Goal: Information Seeking & Learning: Check status

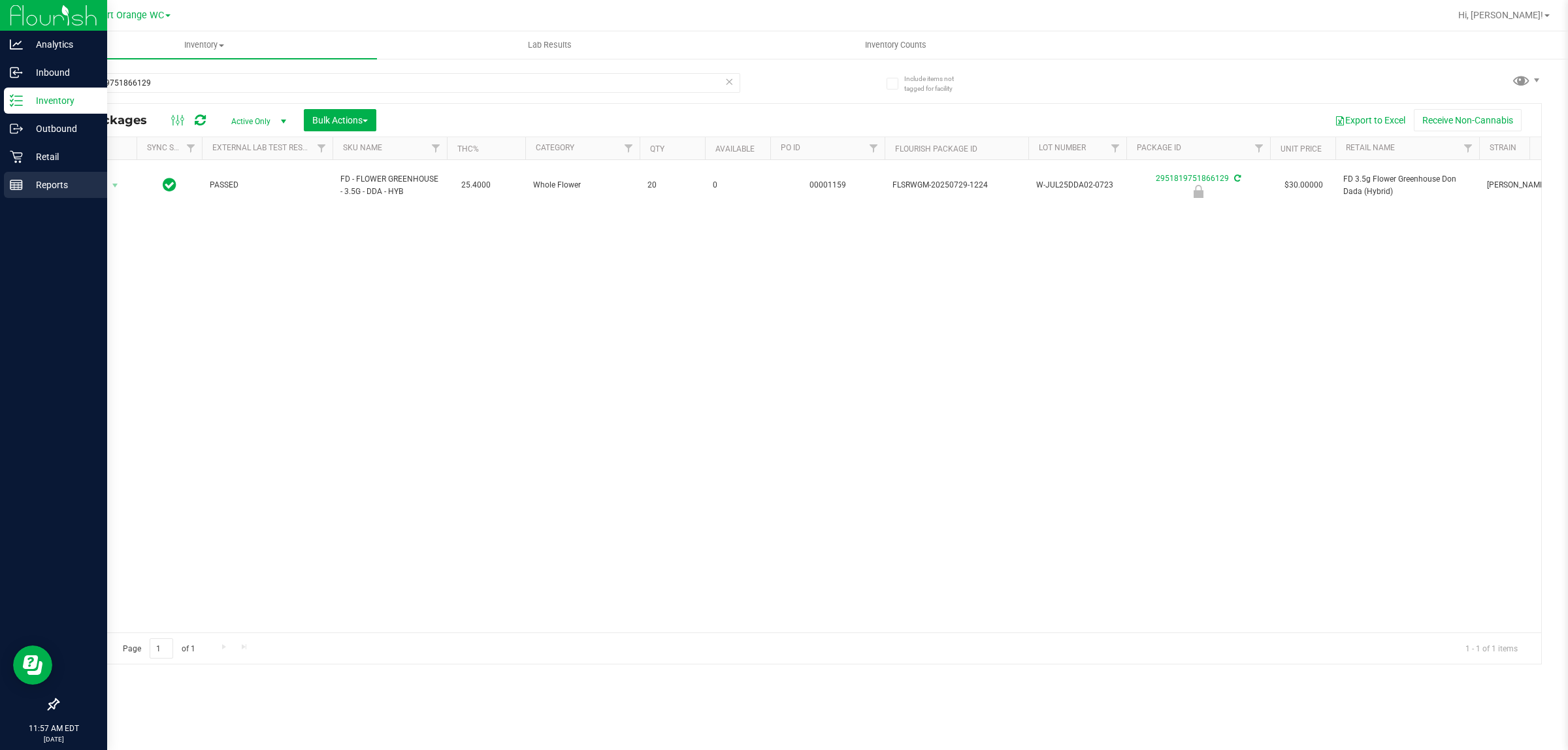
click at [50, 184] on p "Reports" at bounding box center [61, 185] width 78 height 16
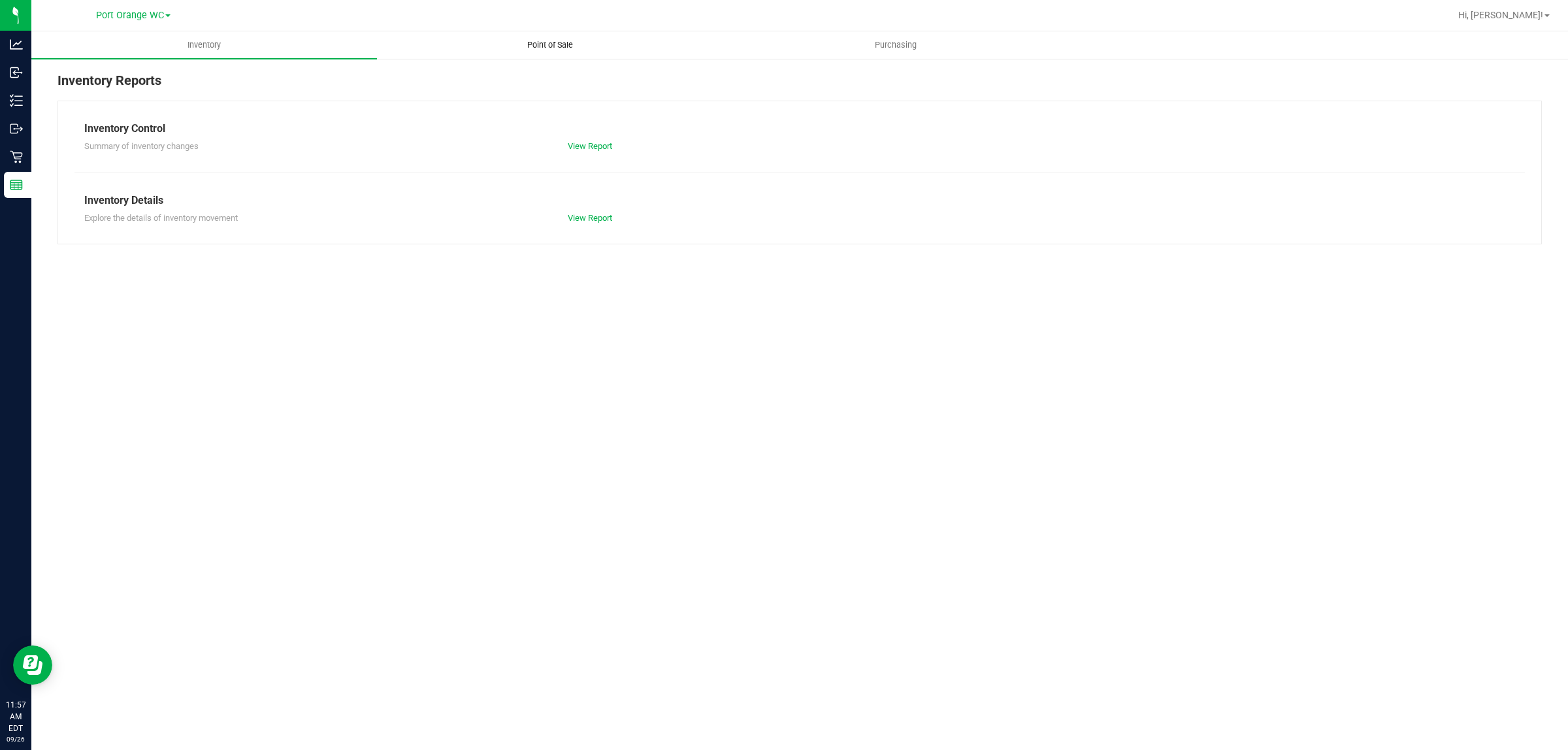
click at [544, 43] on span "Point of Sale" at bounding box center [550, 45] width 81 height 12
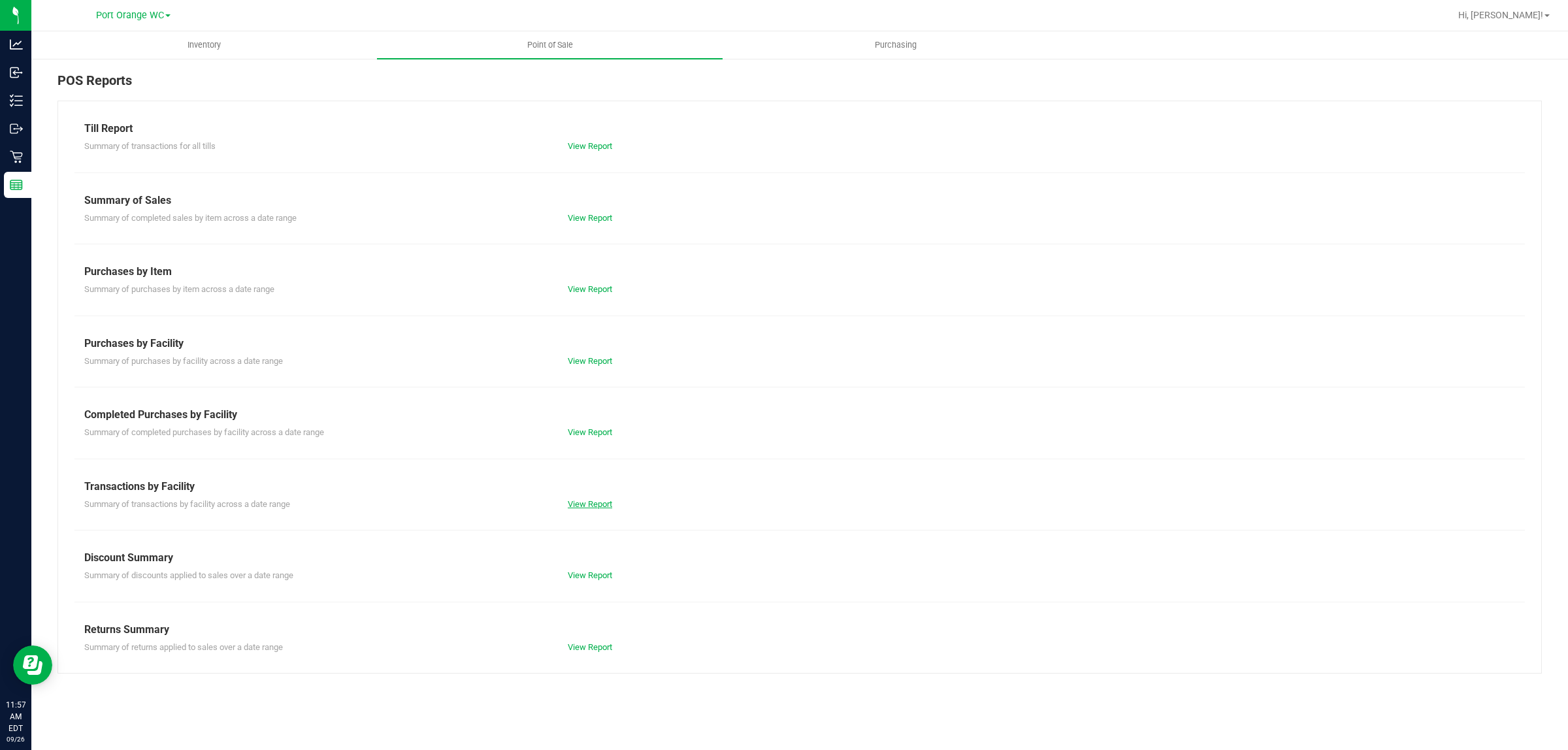
click at [593, 504] on link "View Report" at bounding box center [589, 504] width 44 height 10
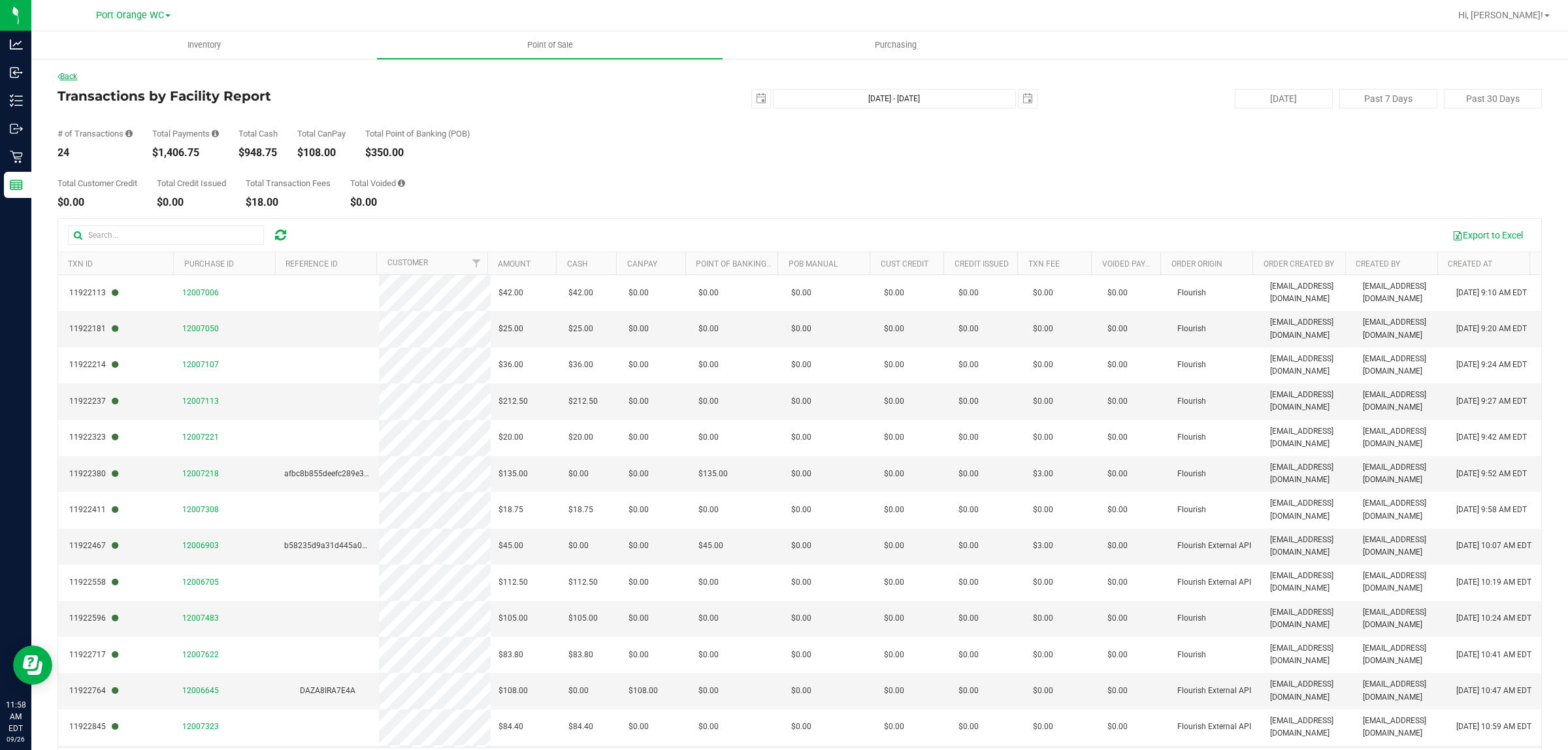
click at [76, 72] on link "Back" at bounding box center [66, 76] width 19 height 9
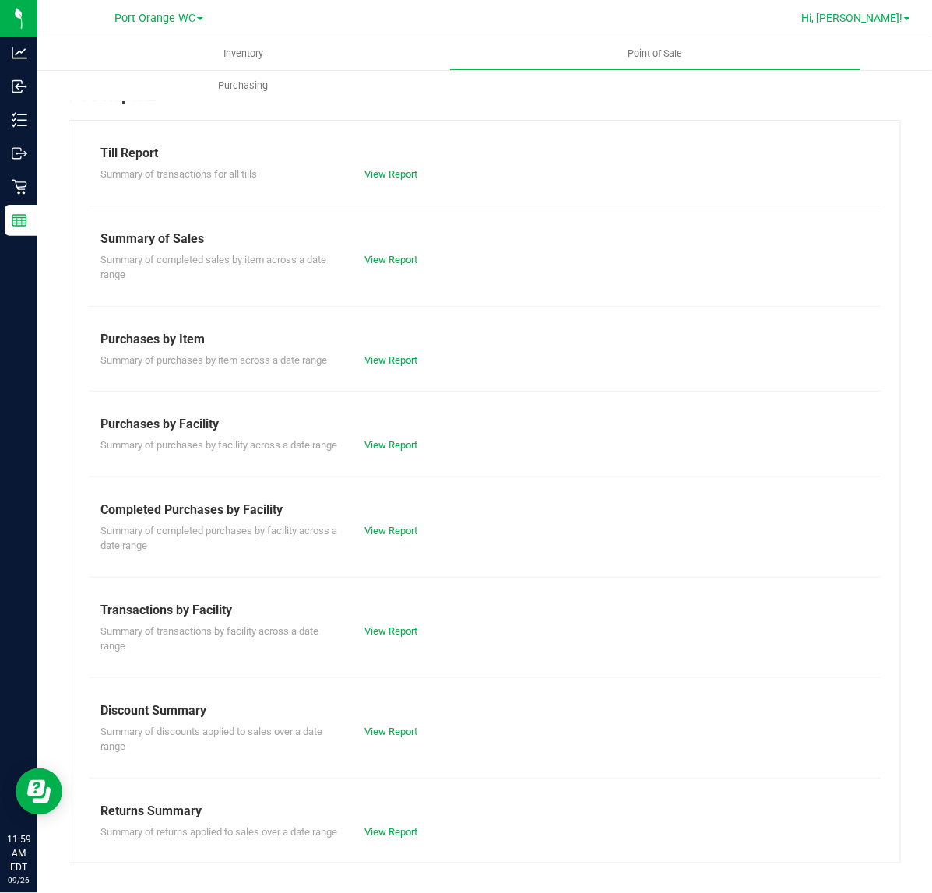
click at [901, 12] on span "Hi, [PERSON_NAME]!" at bounding box center [851, 18] width 101 height 12
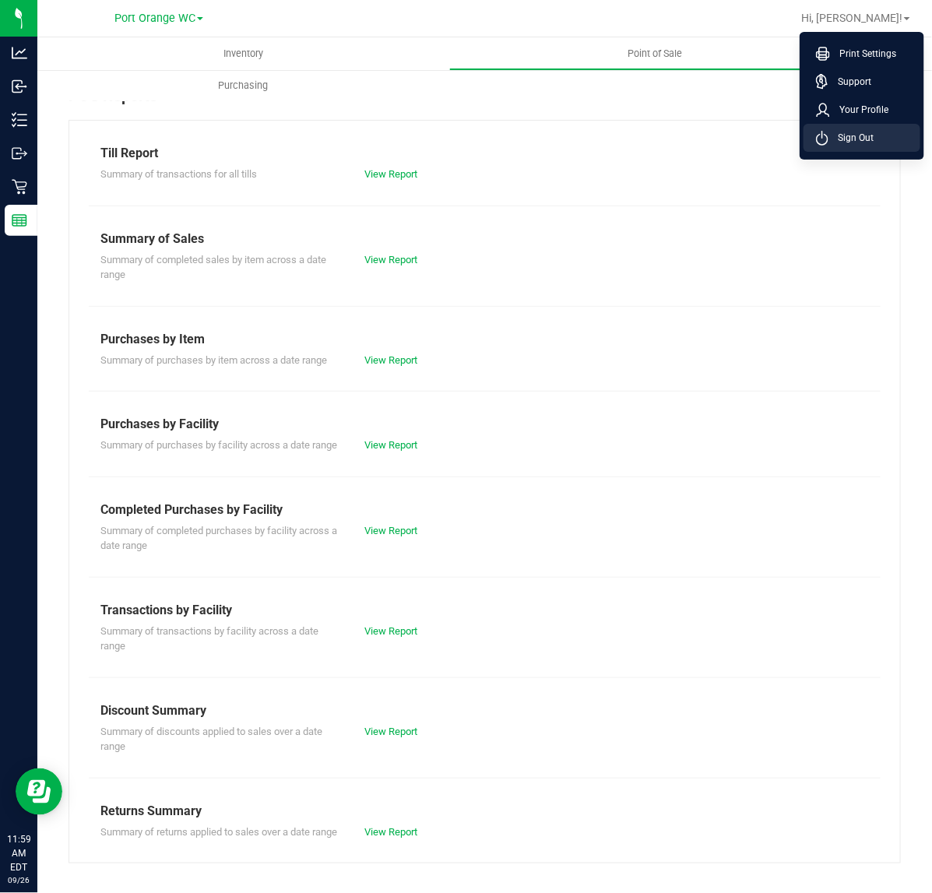
click at [880, 135] on li "Sign Out" at bounding box center [861, 138] width 117 height 28
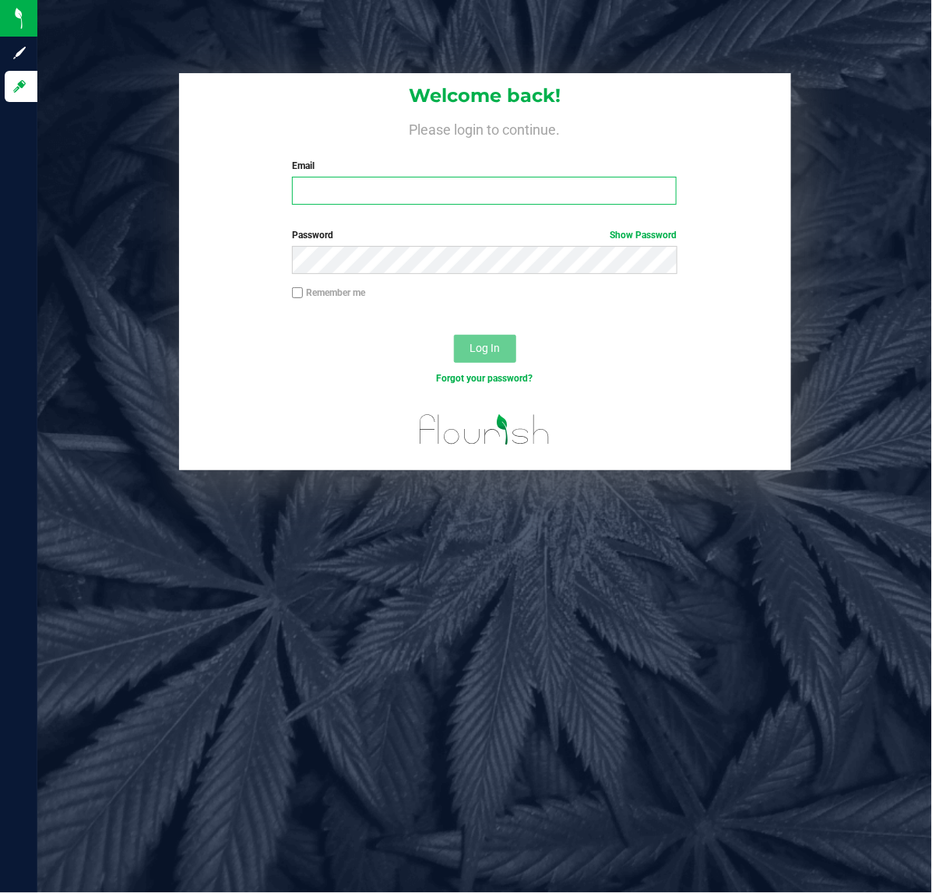
click at [387, 180] on input "Email" at bounding box center [484, 191] width 385 height 28
type input "[EMAIL_ADDRESS][DOMAIN_NAME]"
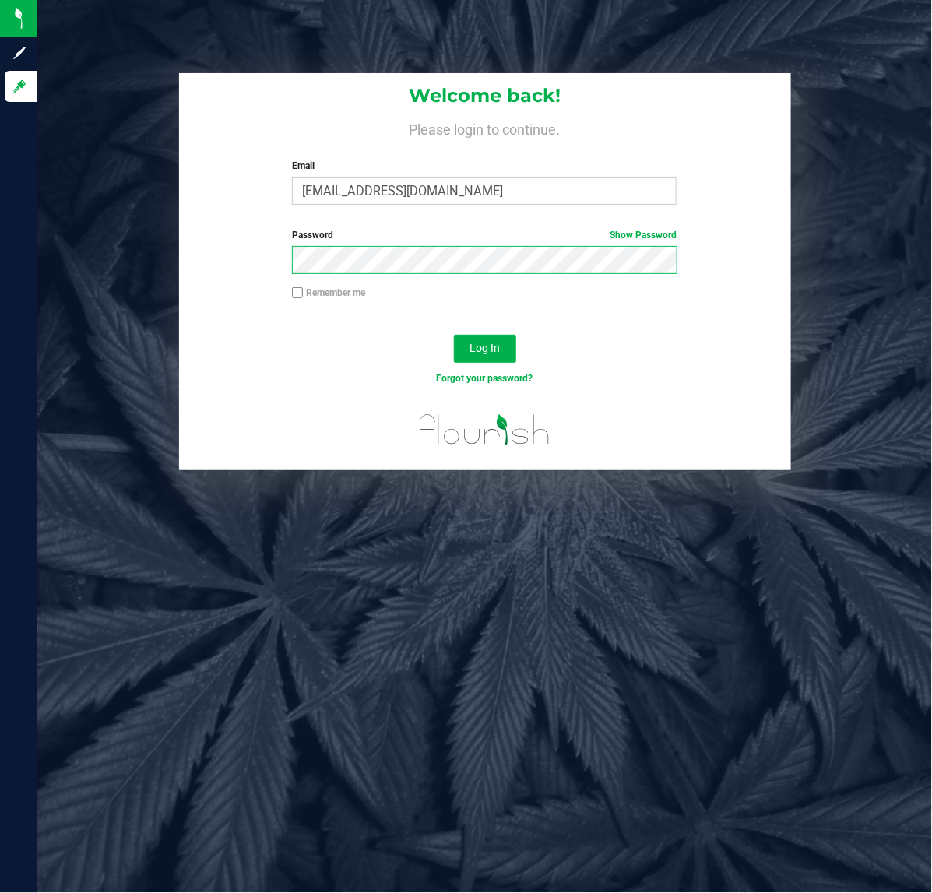
click at [454, 335] on button "Log In" at bounding box center [485, 349] width 62 height 28
